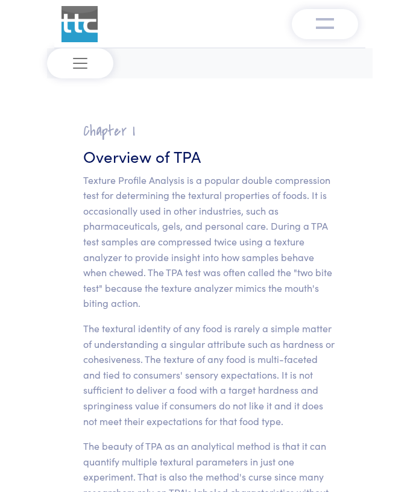
click at [69, 28] on img at bounding box center [79, 24] width 36 height 36
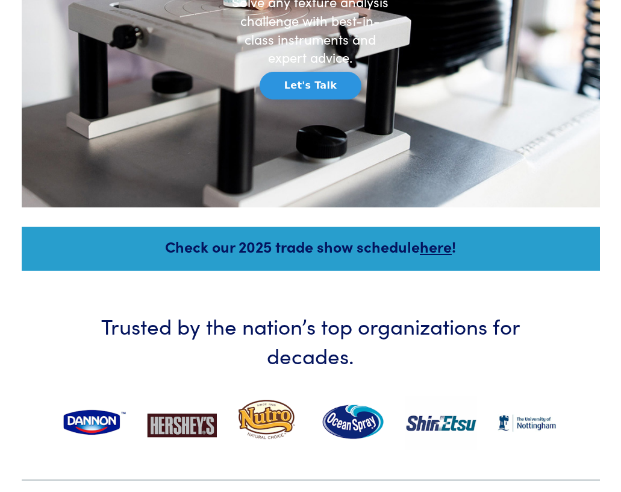
scroll to position [116, 0]
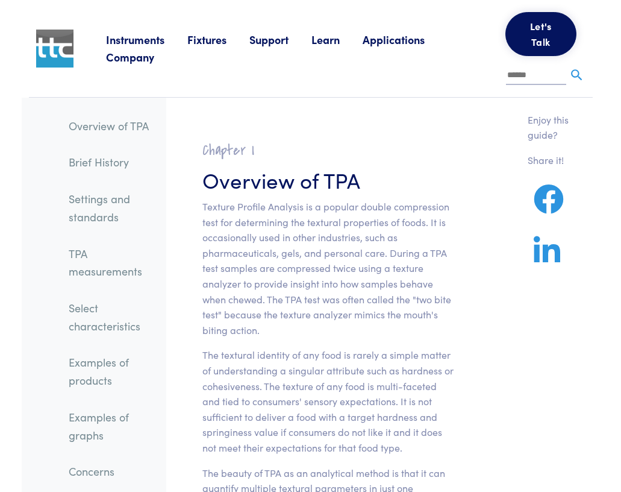
click at [106, 124] on link "Overview of TPA" at bounding box center [112, 126] width 107 height 28
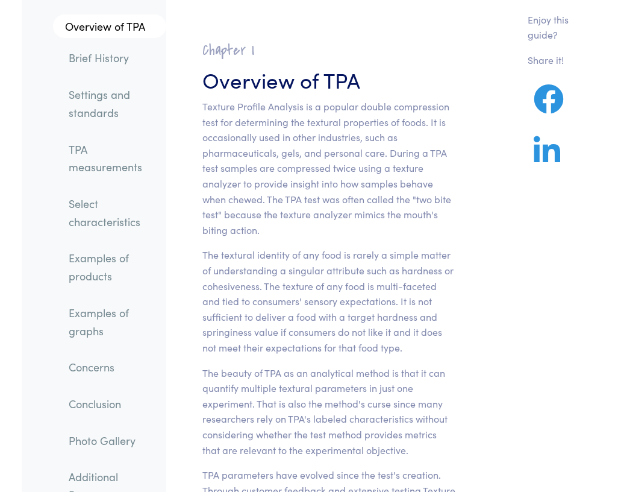
scroll to position [127, 0]
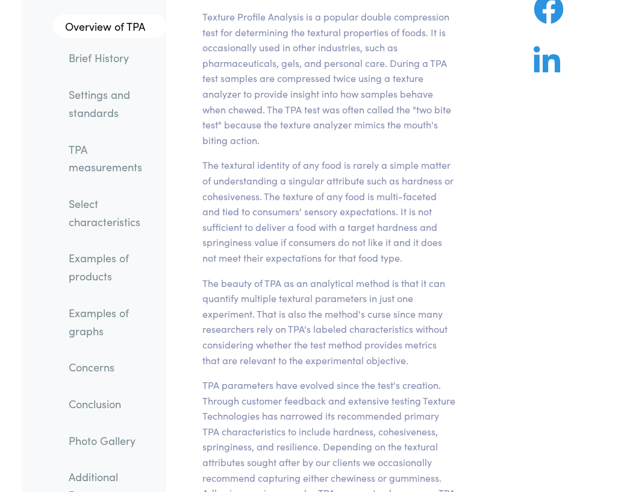
scroll to position [0, 0]
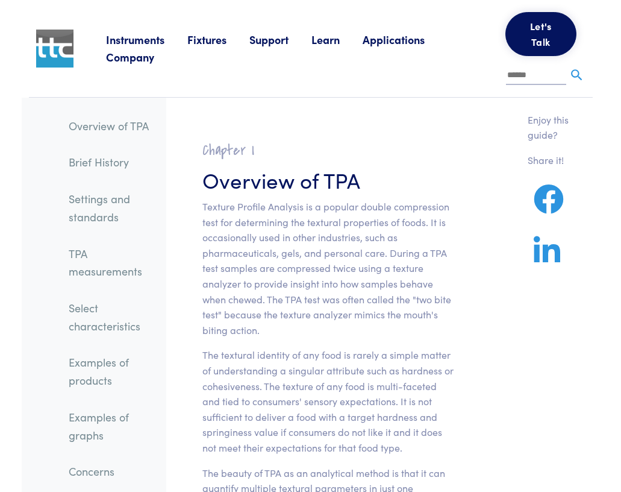
click at [123, 43] on link "Instruments" at bounding box center [146, 39] width 81 height 15
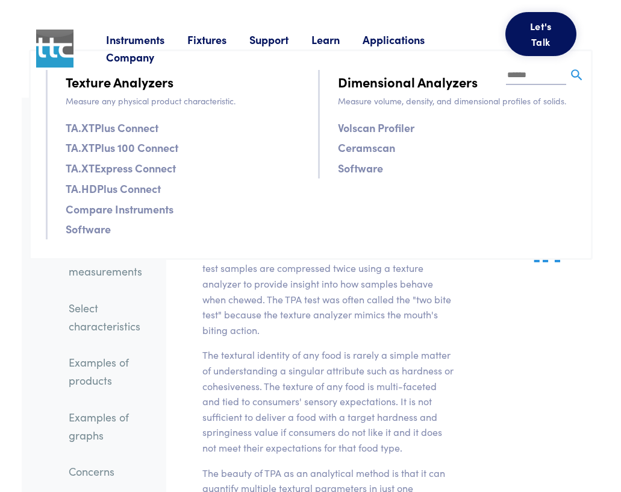
click at [123, 43] on link "Instruments" at bounding box center [146, 39] width 81 height 15
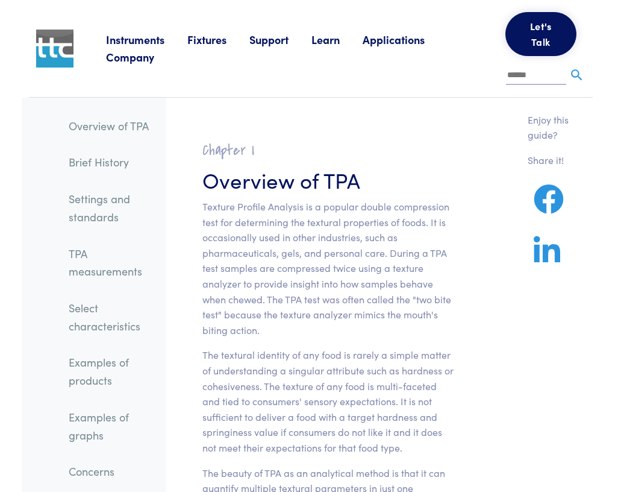
click at [145, 40] on link "Instruments" at bounding box center [146, 39] width 81 height 15
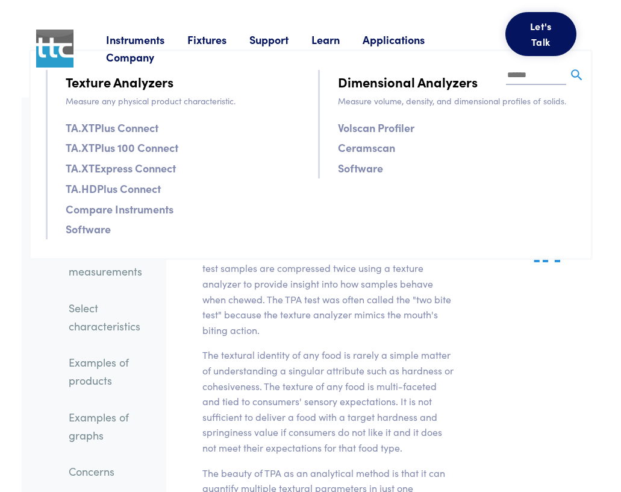
click at [234, 354] on p "The textural identity of any food is rarely a simple matter of understanding a …" at bounding box center [329, 401] width 253 height 108
